Goal: Task Accomplishment & Management: Use online tool/utility

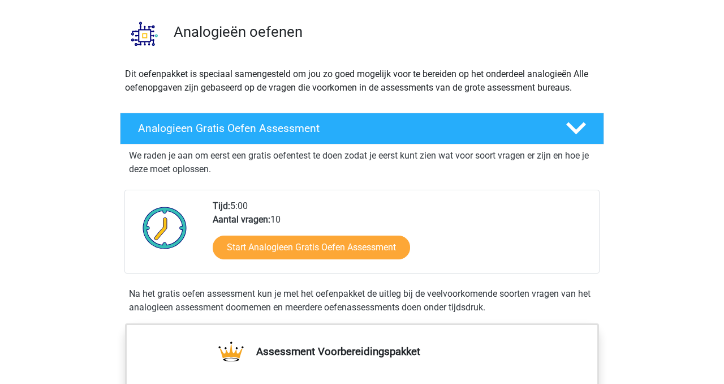
scroll to position [101, 0]
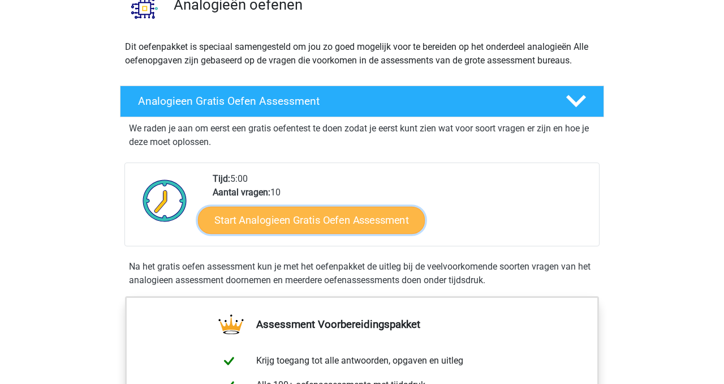
click at [323, 224] on link "Start Analogieen Gratis Oefen Assessment" at bounding box center [311, 219] width 227 height 27
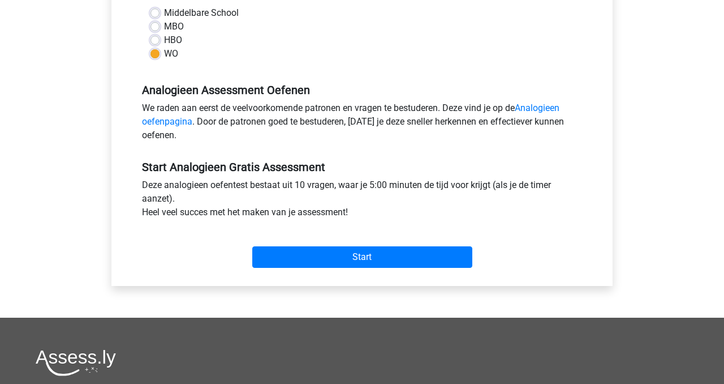
scroll to position [279, 0]
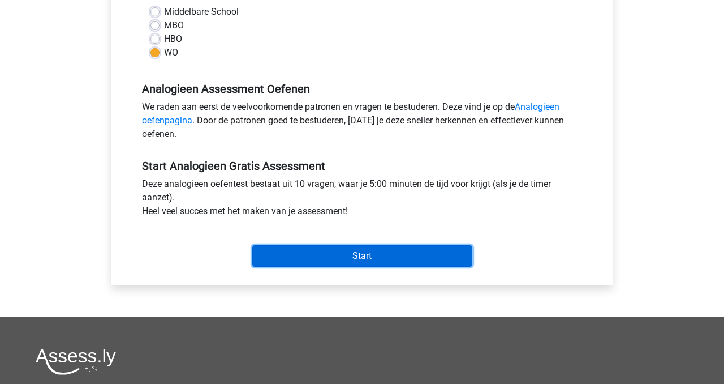
click at [366, 261] on input "Start" at bounding box center [362, 256] width 220 height 22
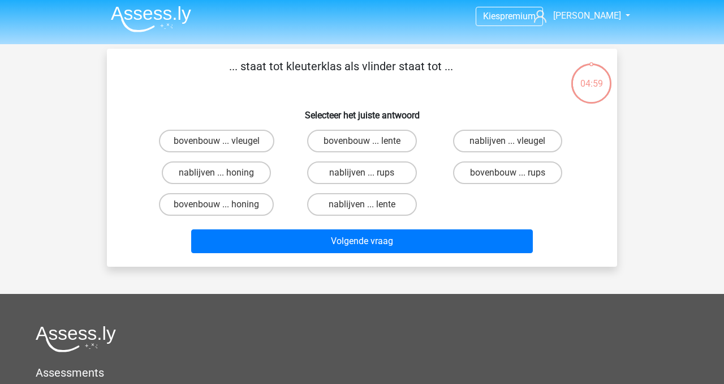
scroll to position [2, 0]
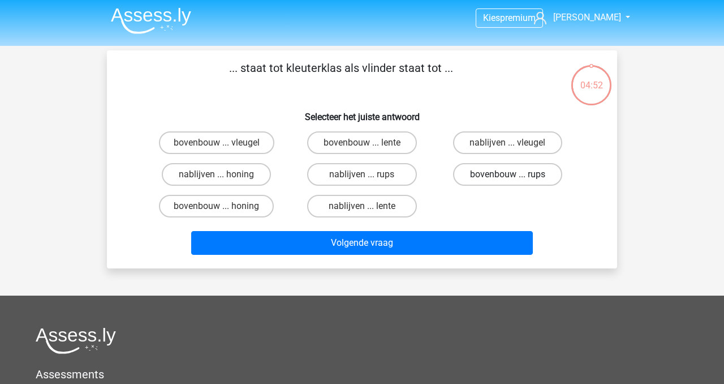
click at [477, 174] on label "bovenbouw ... rups" at bounding box center [507, 174] width 109 height 23
click at [508, 174] on input "bovenbouw ... rups" at bounding box center [511, 177] width 7 height 7
radio input "true"
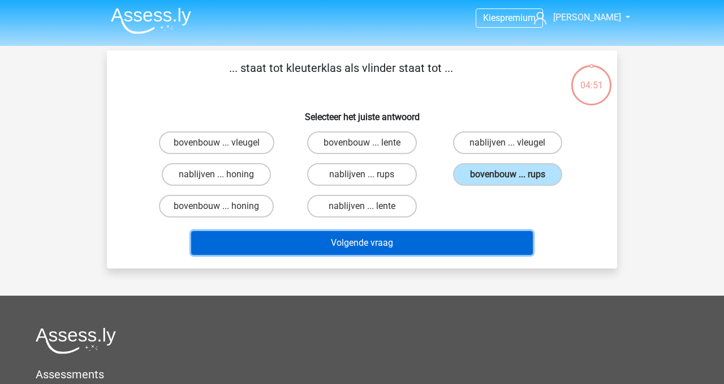
click at [402, 246] on button "Volgende vraag" at bounding box center [362, 243] width 342 height 24
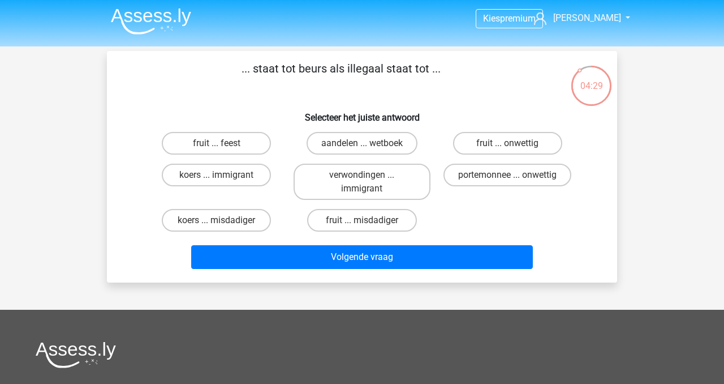
scroll to position [5, 0]
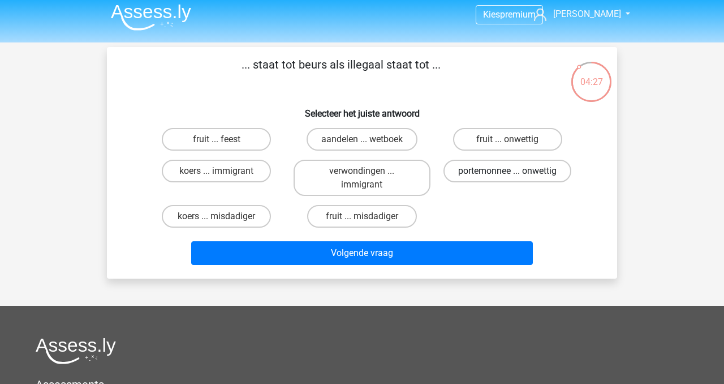
click at [524, 171] on label "portemonnee ... onwettig" at bounding box center [508, 171] width 128 height 23
click at [515, 171] on input "portemonnee ... onwettig" at bounding box center [511, 174] width 7 height 7
radio input "true"
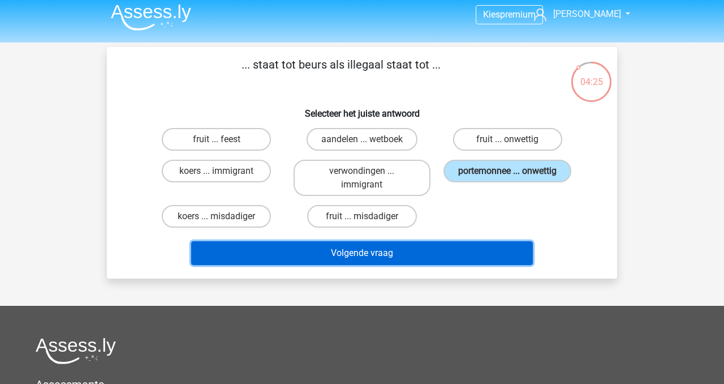
click at [392, 257] on button "Volgende vraag" at bounding box center [362, 253] width 342 height 24
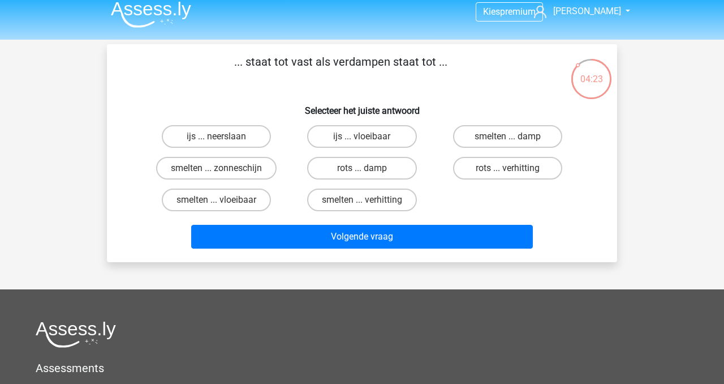
scroll to position [0, 0]
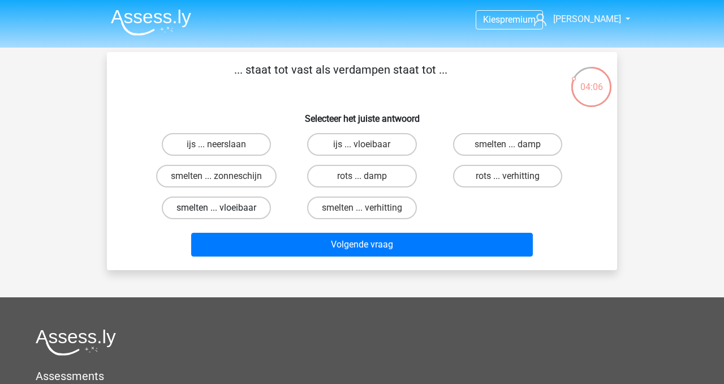
click at [216, 211] on label "smelten ... vloeibaar" at bounding box center [216, 207] width 109 height 23
click at [217, 211] on input "smelten ... vloeibaar" at bounding box center [220, 211] width 7 height 7
radio input "true"
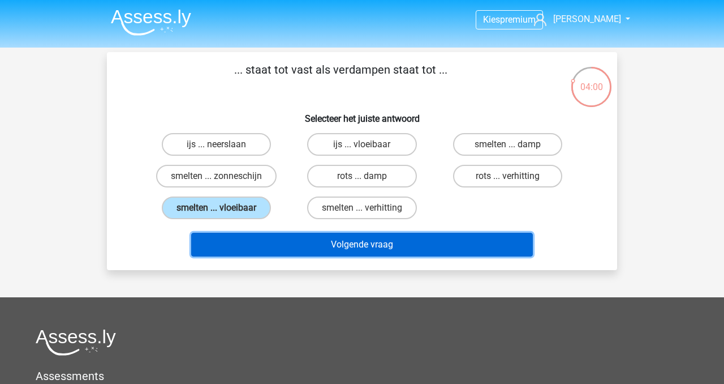
click at [343, 244] on button "Volgende vraag" at bounding box center [362, 245] width 342 height 24
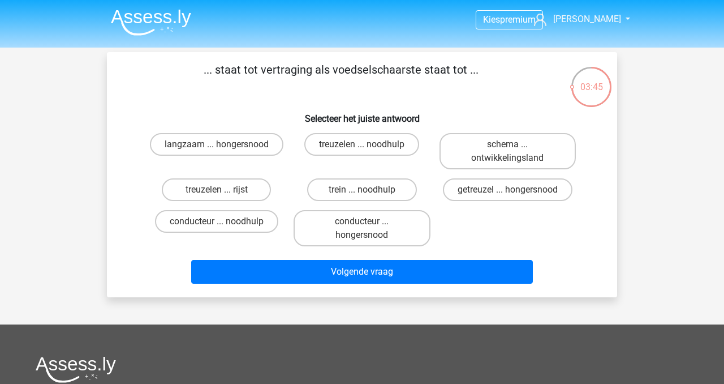
scroll to position [2, 0]
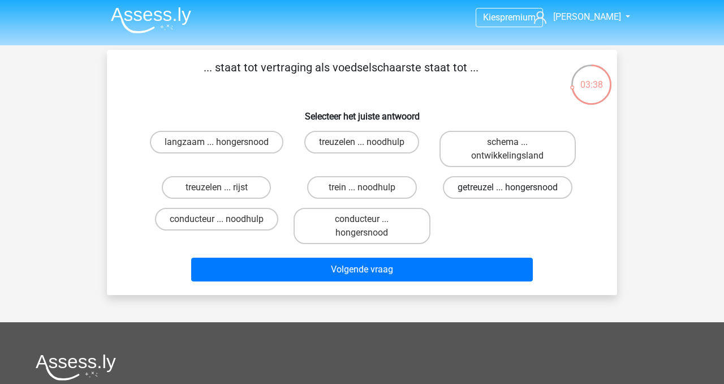
click at [468, 186] on label "getreuzel ... hongersnood" at bounding box center [508, 187] width 130 height 23
click at [508, 187] on input "getreuzel ... hongersnood" at bounding box center [511, 190] width 7 height 7
radio input "true"
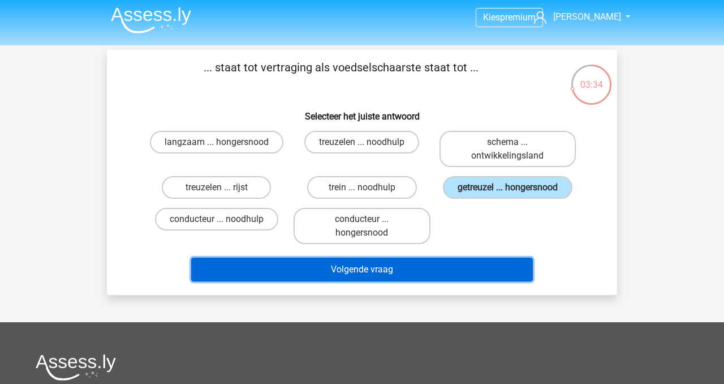
click at [404, 270] on button "Volgende vraag" at bounding box center [362, 269] width 342 height 24
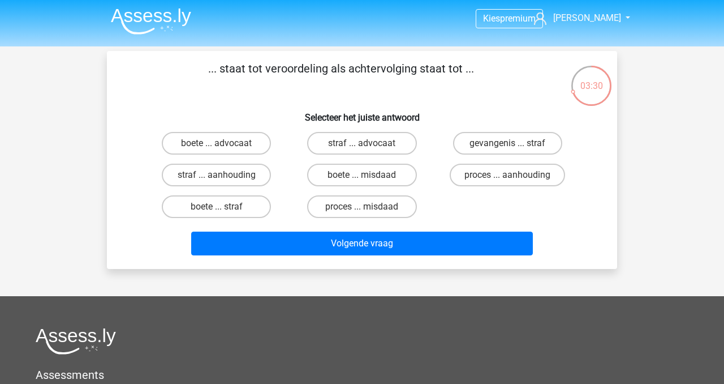
scroll to position [0, 0]
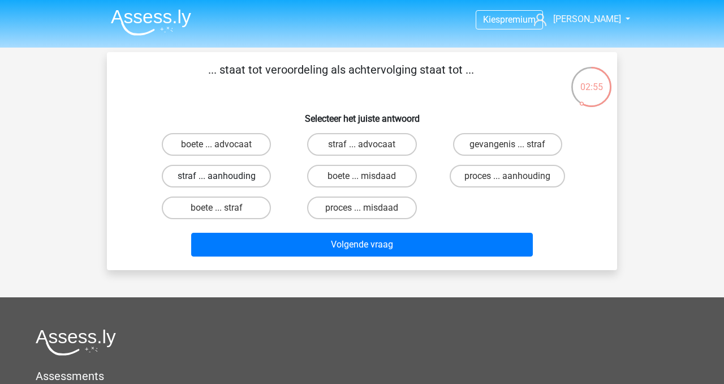
click at [194, 177] on label "straf ... aanhouding" at bounding box center [216, 176] width 109 height 23
click at [217, 177] on input "straf ... aanhouding" at bounding box center [220, 179] width 7 height 7
radio input "true"
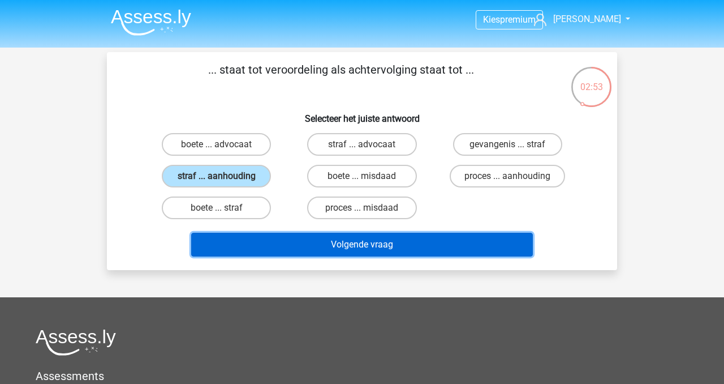
click at [337, 246] on button "Volgende vraag" at bounding box center [362, 245] width 342 height 24
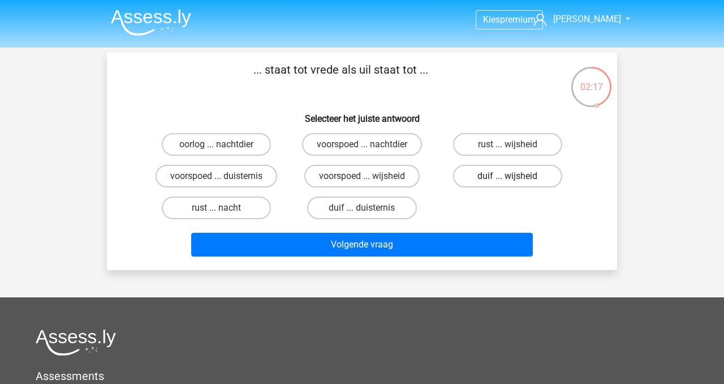
click at [495, 177] on label "duif ... wijsheid" at bounding box center [507, 176] width 109 height 23
click at [508, 177] on input "duif ... wijsheid" at bounding box center [511, 179] width 7 height 7
radio input "true"
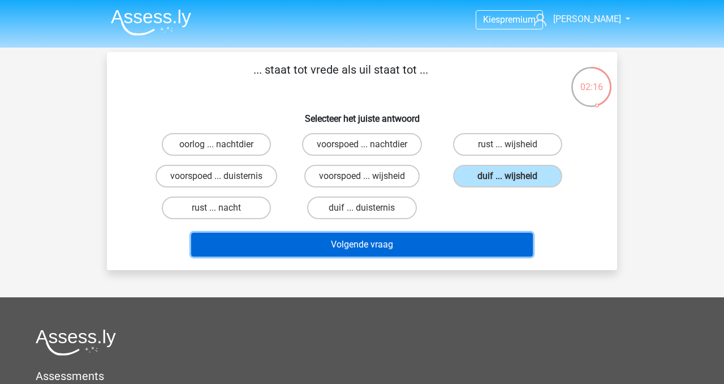
click at [401, 247] on button "Volgende vraag" at bounding box center [362, 245] width 342 height 24
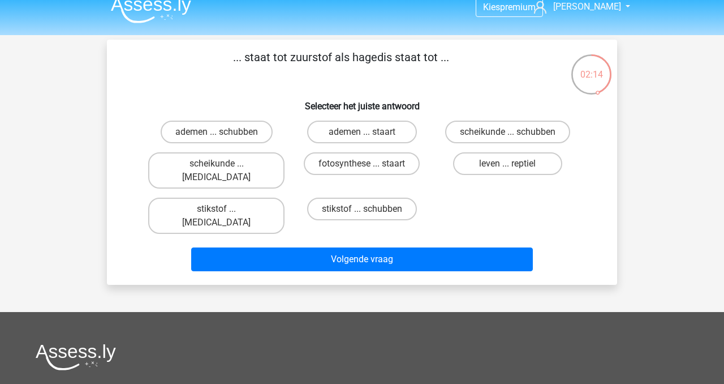
scroll to position [11, 0]
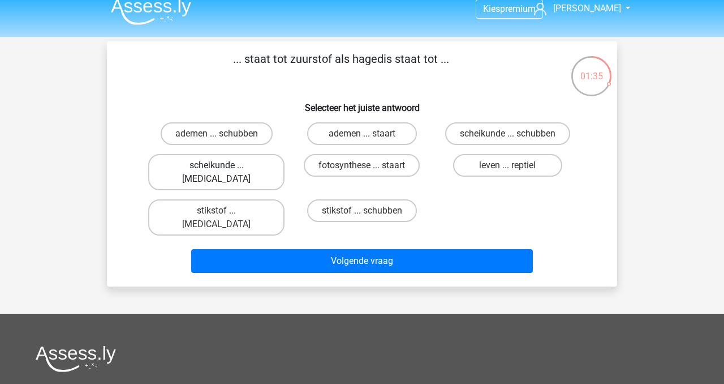
click at [206, 166] on label "scheikunde ... [MEDICAL_DATA]" at bounding box center [216, 172] width 136 height 36
click at [217, 166] on input "scheikunde ... [MEDICAL_DATA]" at bounding box center [220, 168] width 7 height 7
radio input "true"
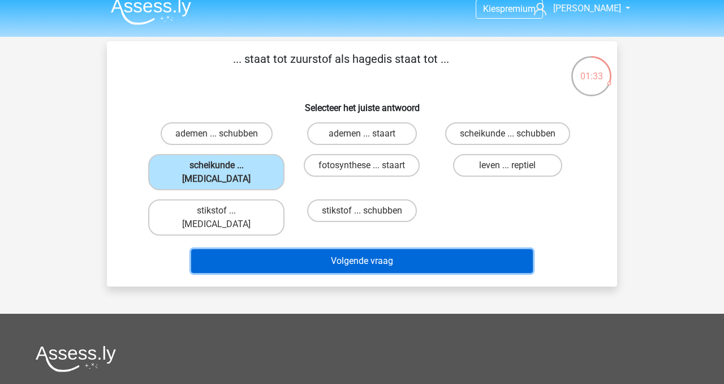
click at [329, 249] on button "Volgende vraag" at bounding box center [362, 261] width 342 height 24
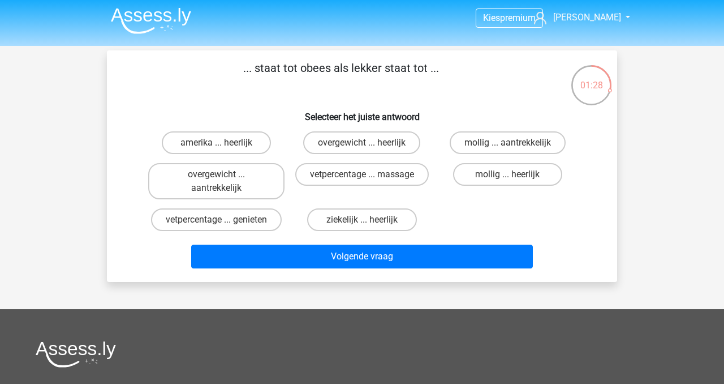
scroll to position [1, 0]
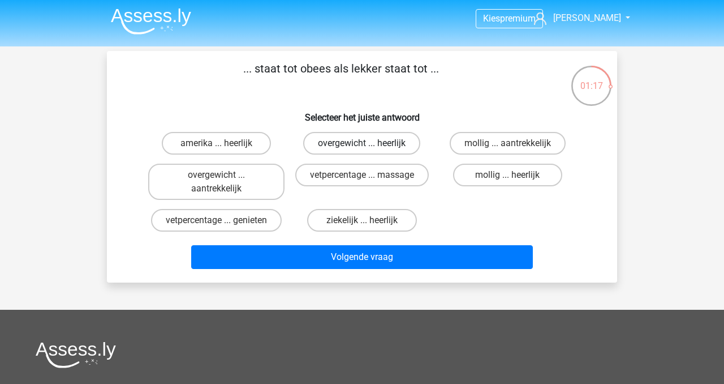
click at [358, 144] on label "overgewicht ... heerlijk" at bounding box center [361, 143] width 117 height 23
click at [362, 144] on input "overgewicht ... heerlijk" at bounding box center [365, 146] width 7 height 7
radio input "true"
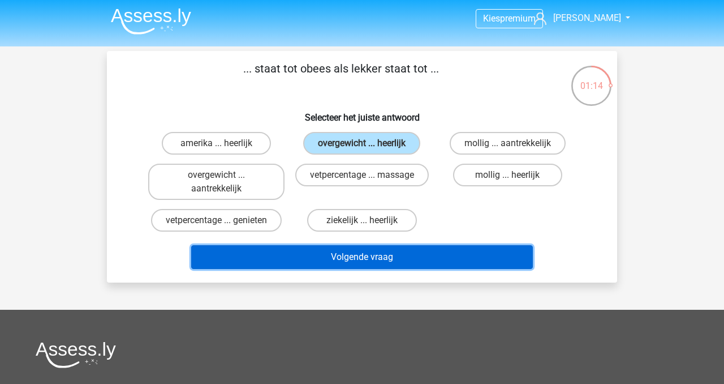
click at [366, 257] on button "Volgende vraag" at bounding box center [362, 257] width 342 height 24
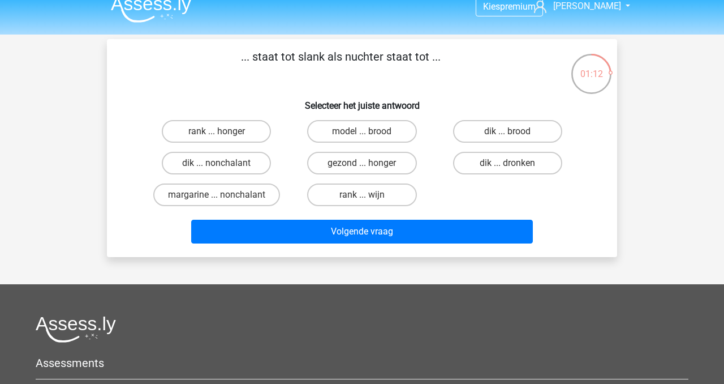
scroll to position [8, 0]
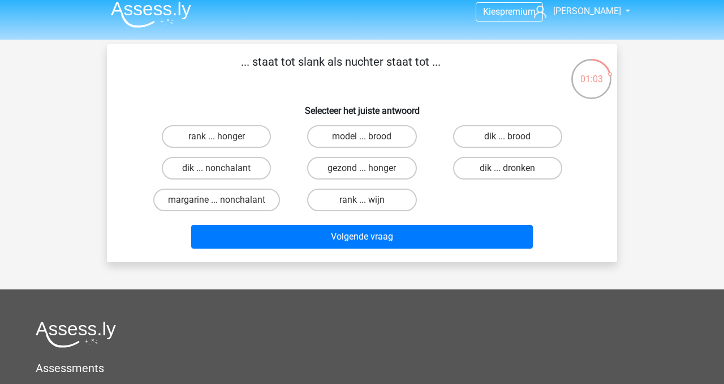
click at [510, 172] on input "dik ... dronken" at bounding box center [511, 171] width 7 height 7
radio input "true"
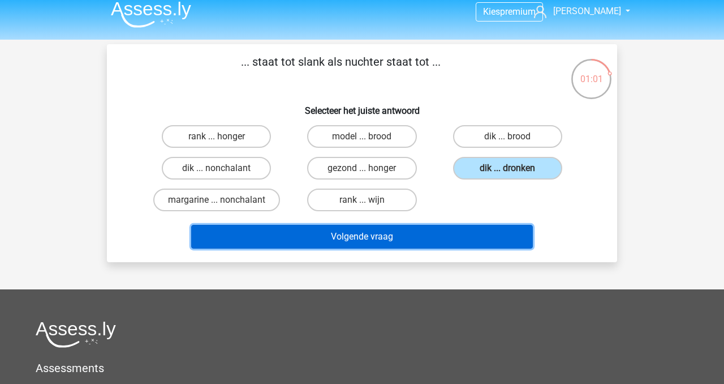
click at [382, 239] on button "Volgende vraag" at bounding box center [362, 237] width 342 height 24
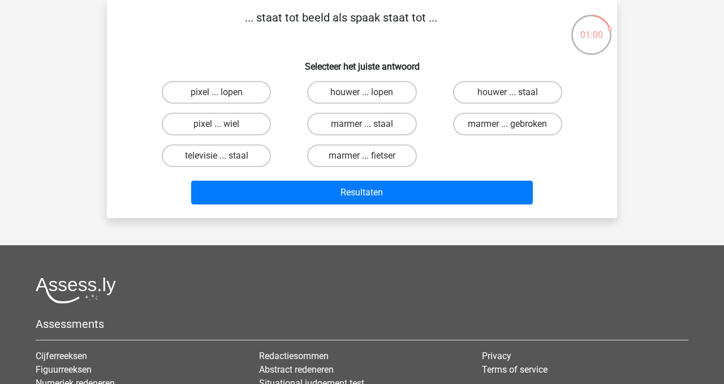
scroll to position [0, 0]
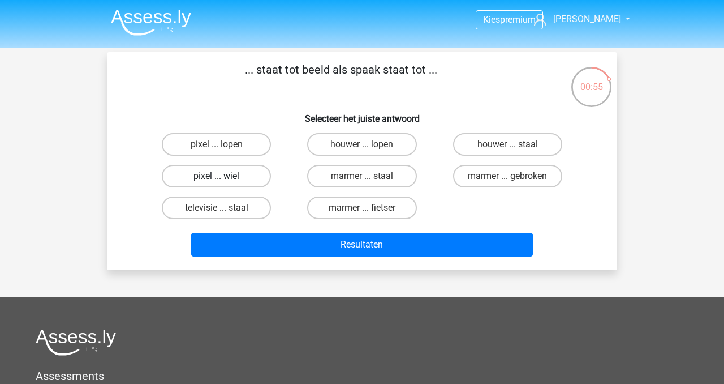
click at [232, 175] on label "pixel ... wiel" at bounding box center [216, 176] width 109 height 23
click at [224, 176] on input "pixel ... wiel" at bounding box center [220, 179] width 7 height 7
radio input "true"
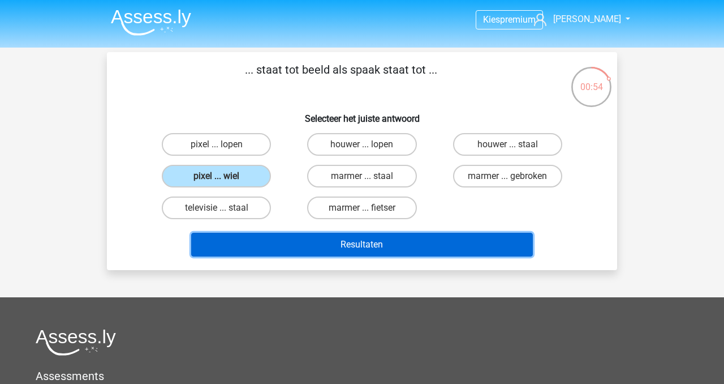
click at [332, 245] on button "Resultaten" at bounding box center [362, 245] width 342 height 24
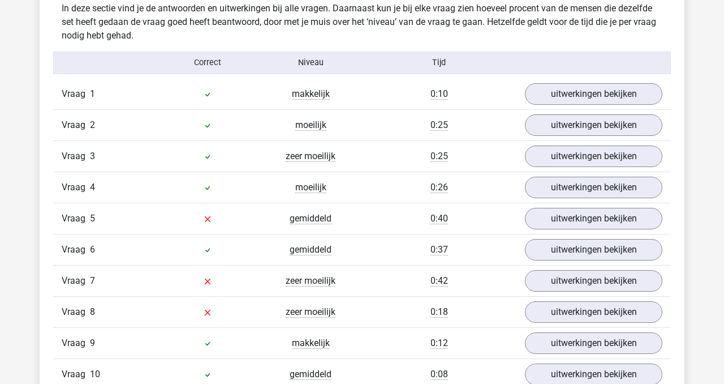
scroll to position [898, 0]
click at [580, 120] on link "uitwerkingen bekijken" at bounding box center [594, 124] width 158 height 25
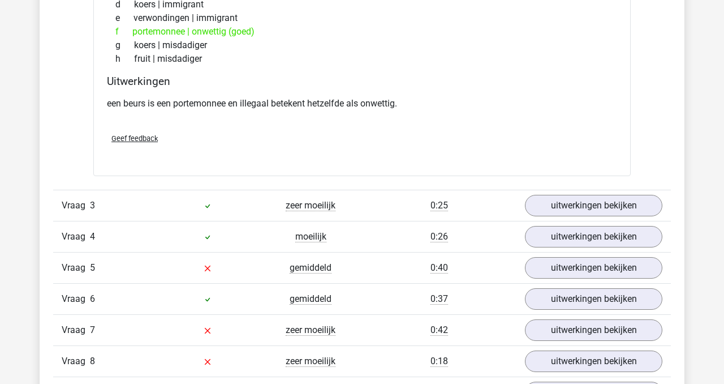
scroll to position [1140, 0]
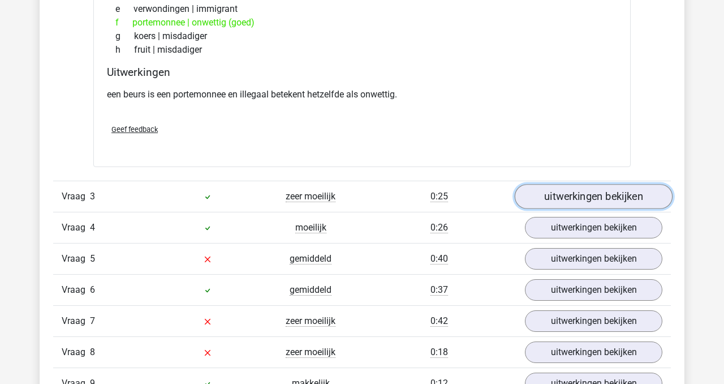
click at [577, 200] on link "uitwerkingen bekijken" at bounding box center [594, 196] width 158 height 25
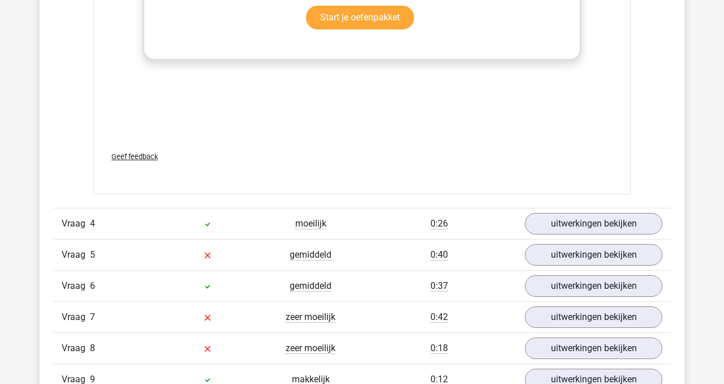
scroll to position [1749, 0]
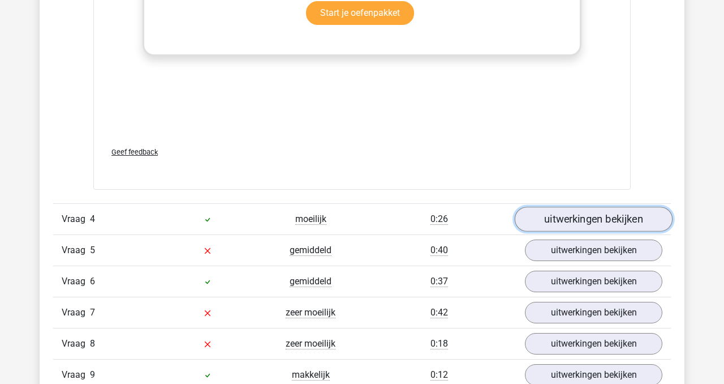
click at [577, 215] on link "uitwerkingen bekijken" at bounding box center [594, 219] width 158 height 25
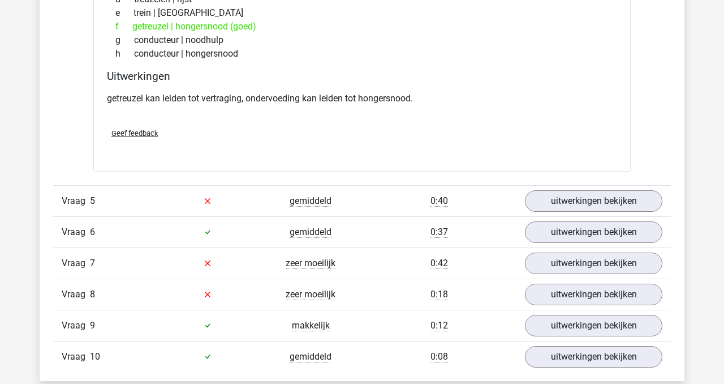
scroll to position [2096, 0]
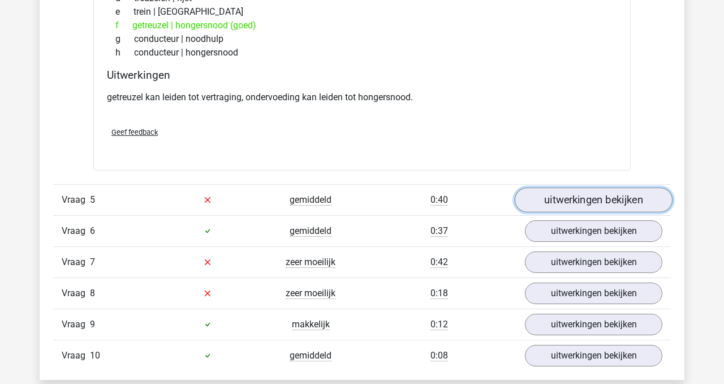
click at [573, 204] on link "uitwerkingen bekijken" at bounding box center [594, 199] width 158 height 25
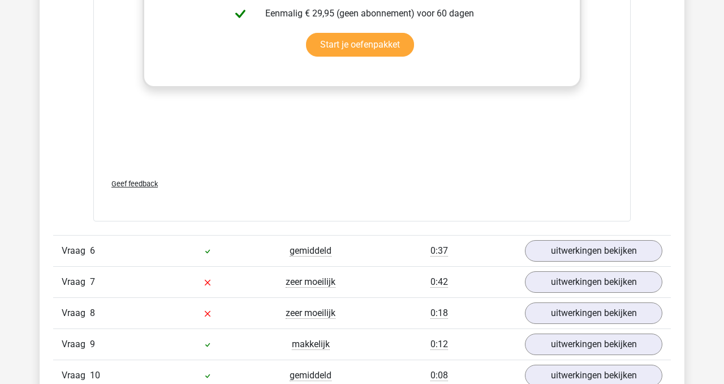
scroll to position [2686, 0]
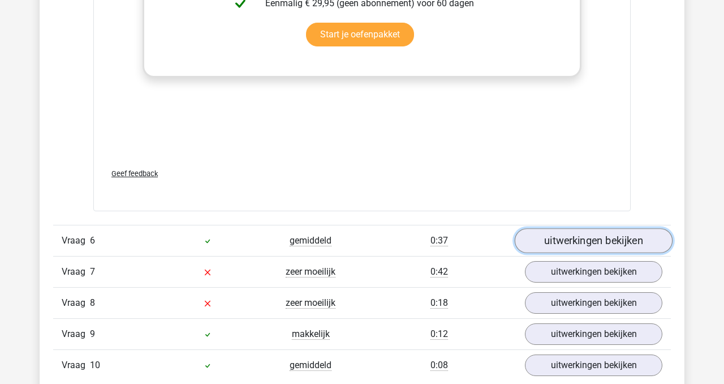
click at [576, 250] on link "uitwerkingen bekijken" at bounding box center [594, 240] width 158 height 25
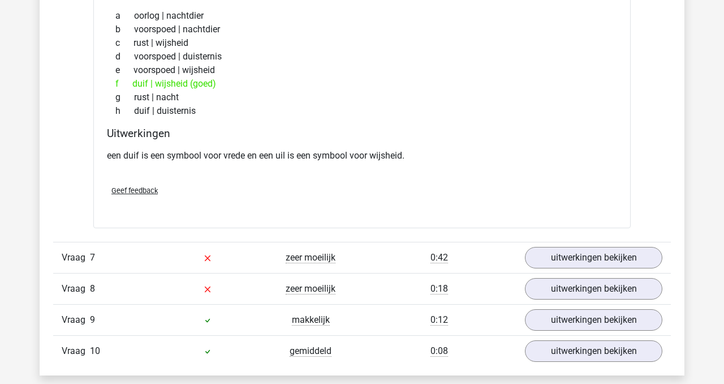
scroll to position [2988, 0]
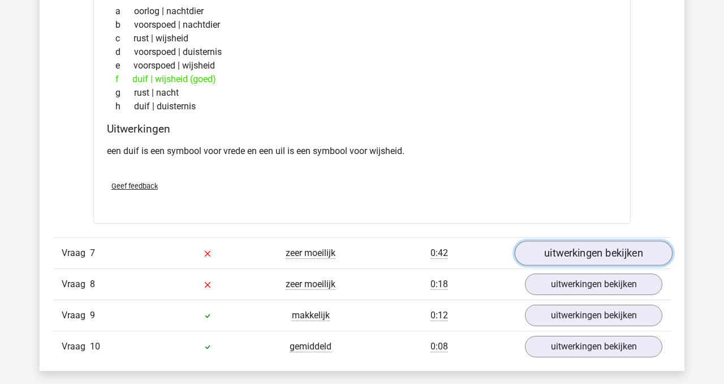
click at [568, 256] on link "uitwerkingen bekijken" at bounding box center [594, 252] width 158 height 25
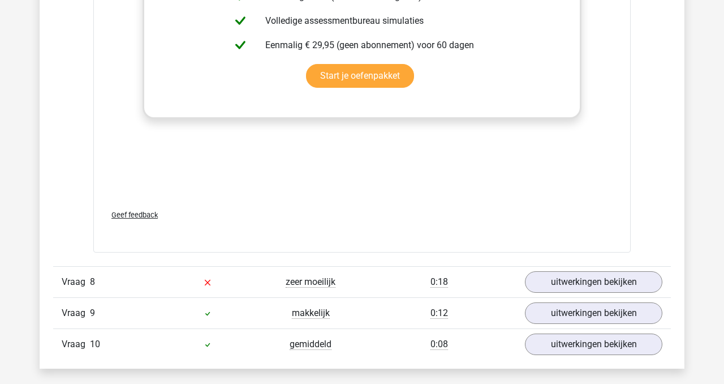
scroll to position [3594, 0]
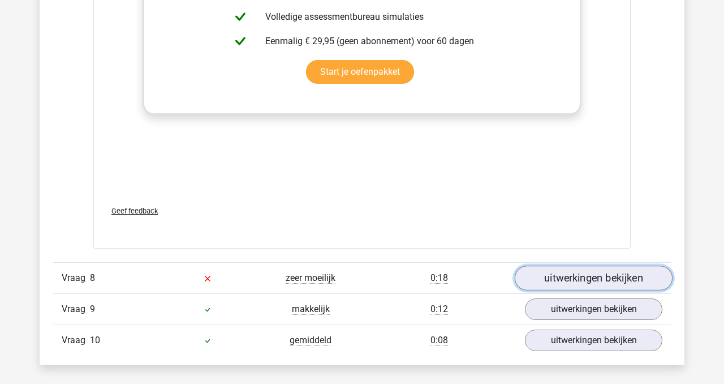
click at [567, 278] on link "uitwerkingen bekijken" at bounding box center [594, 277] width 158 height 25
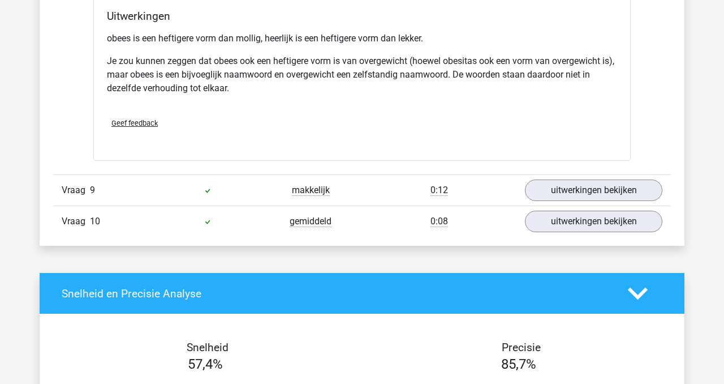
scroll to position [4060, 0]
